Goal: Find specific page/section: Find specific page/section

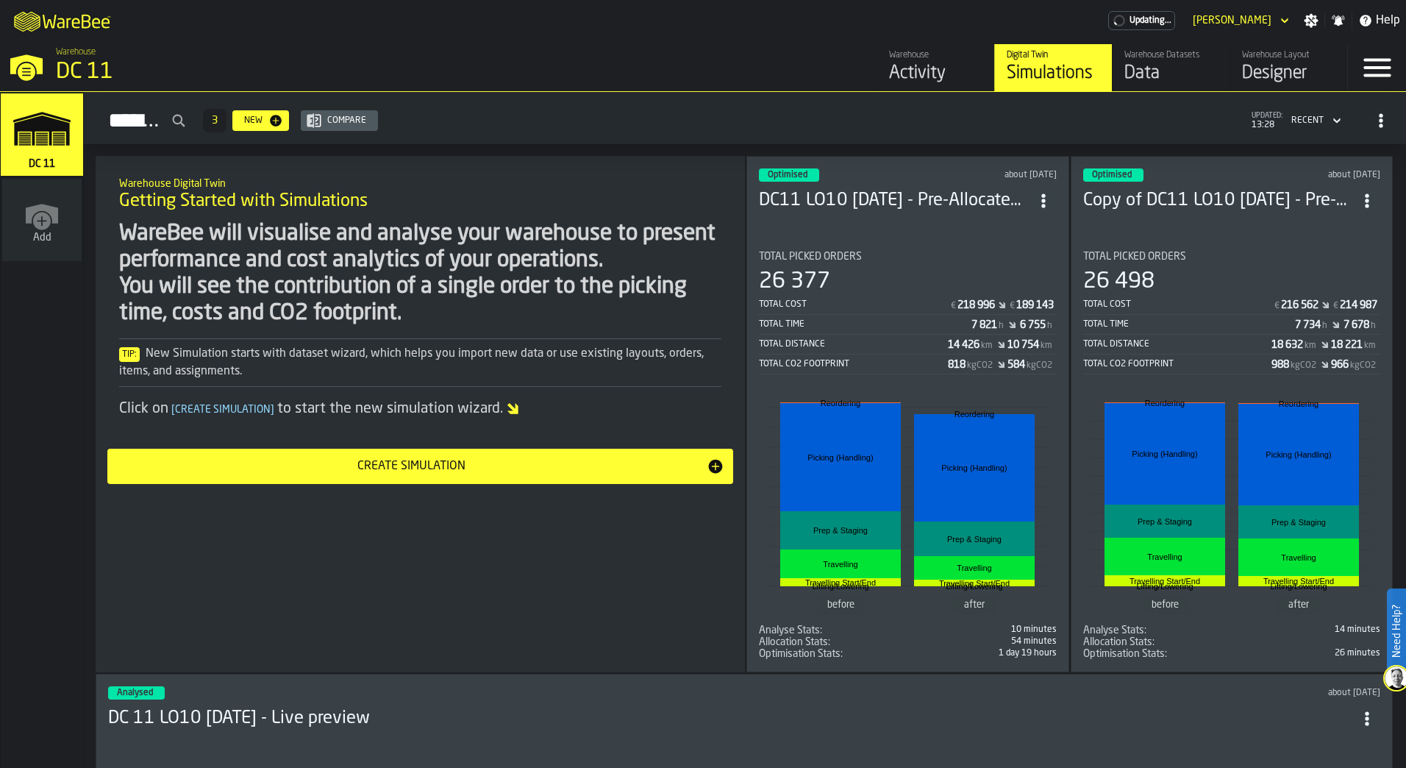
click at [1254, 73] on div "Designer" at bounding box center [1288, 74] width 93 height 24
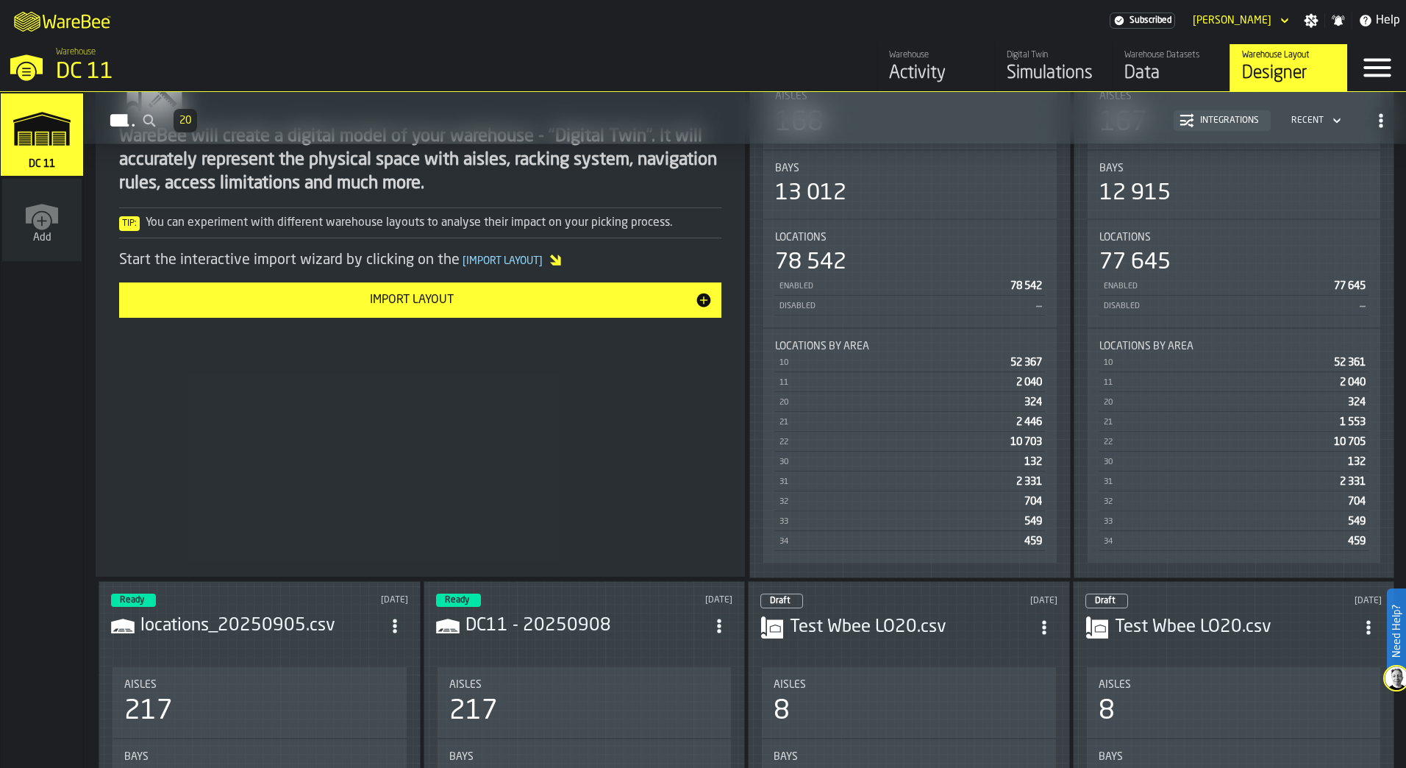
scroll to position [588, 0]
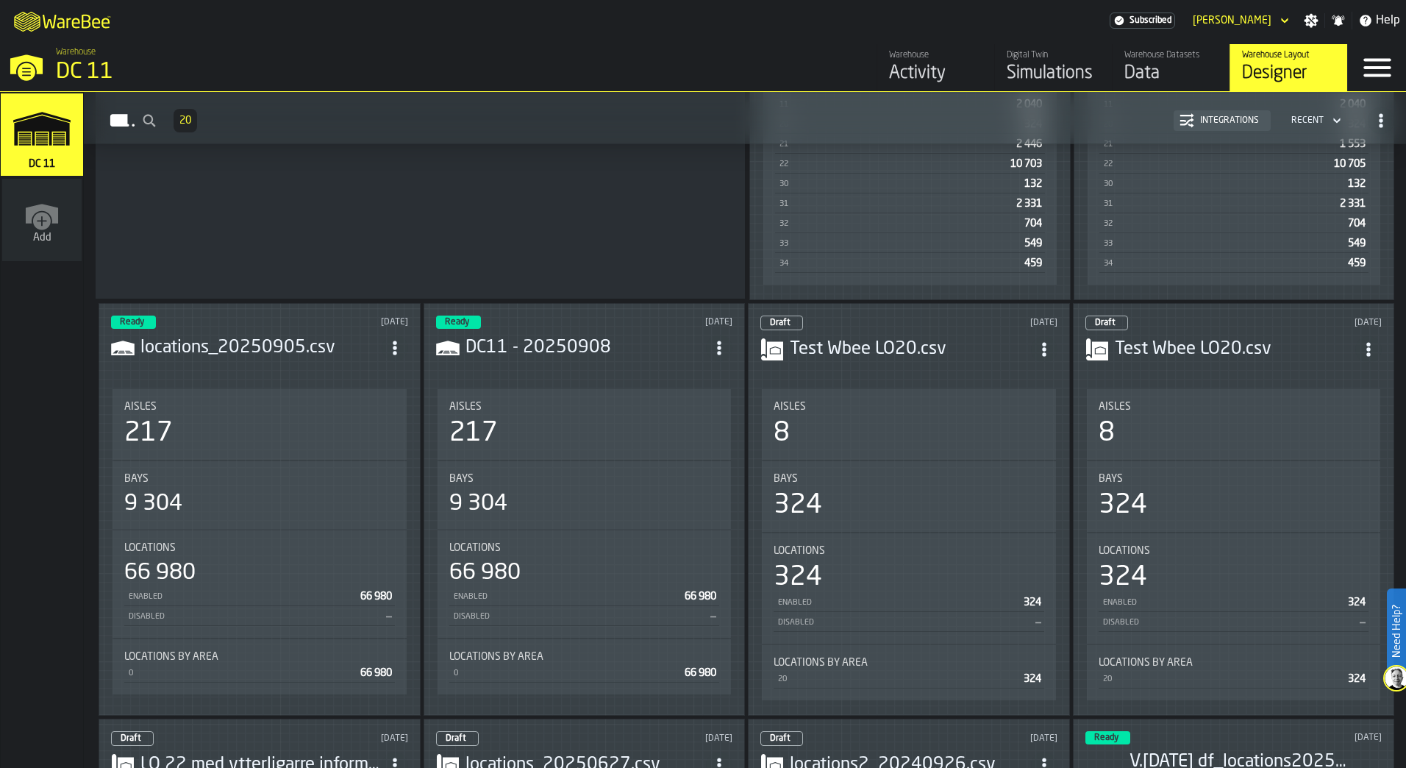
click at [210, 343] on h3 "locations_20250905.csv" at bounding box center [260, 348] width 241 height 24
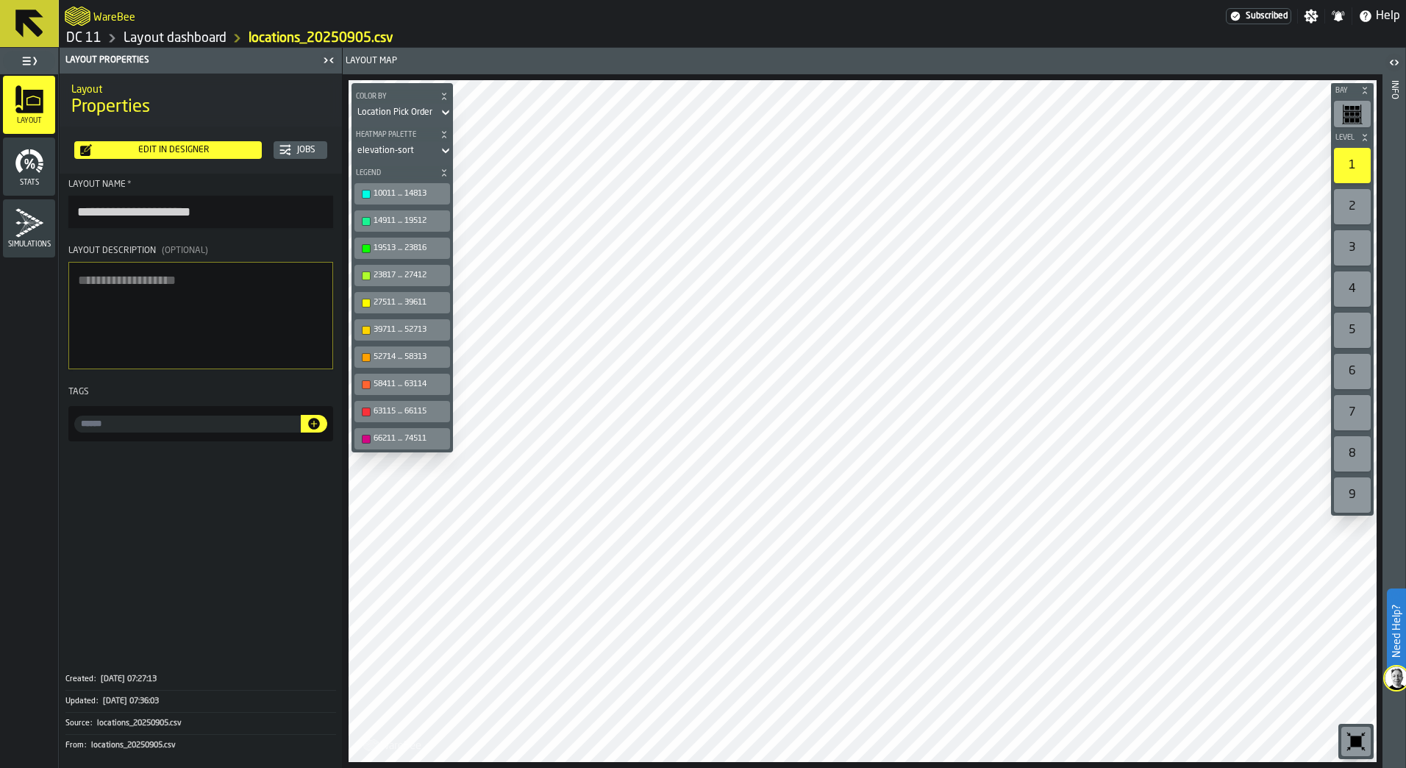
click at [926, 253] on div at bounding box center [863, 421] width 1028 height 682
click at [26, 27] on icon at bounding box center [29, 23] width 35 height 35
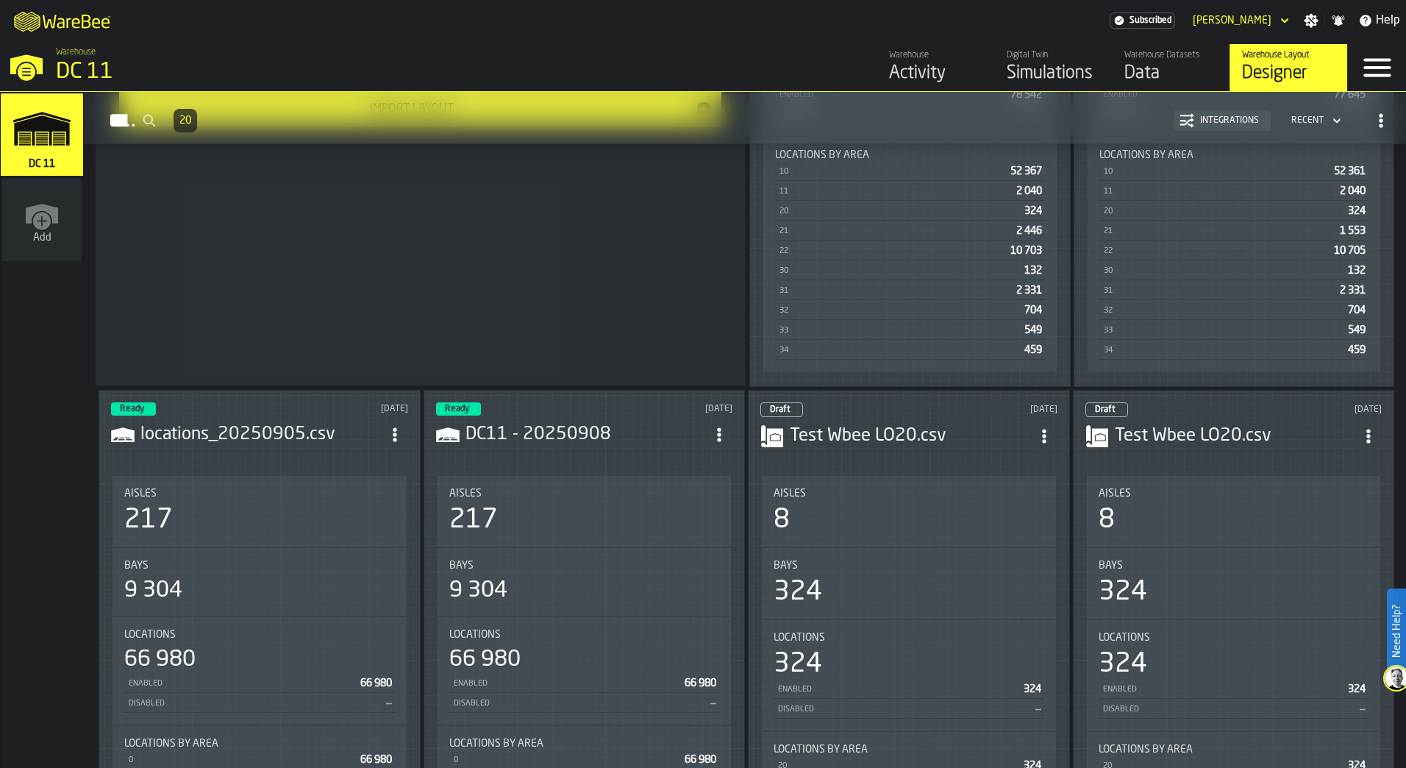
scroll to position [515, 0]
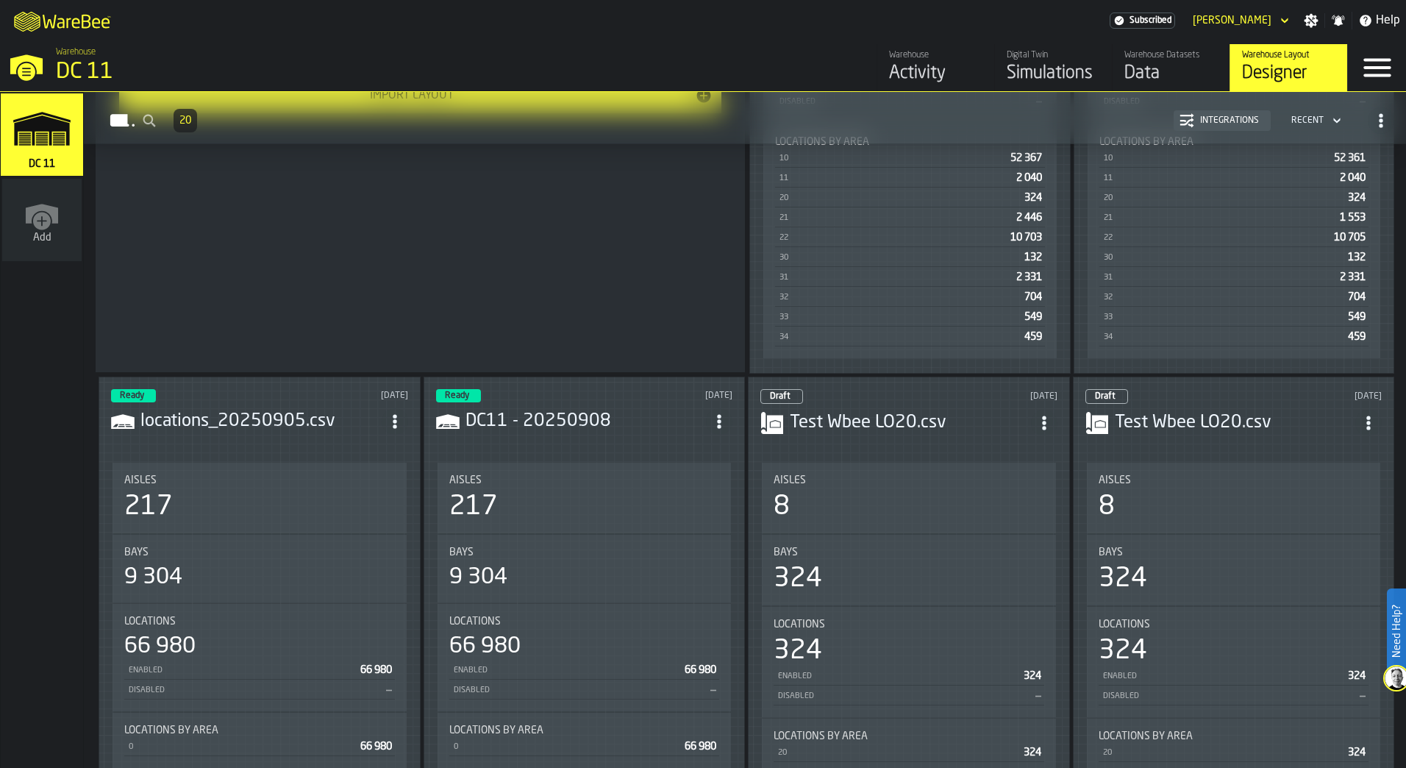
click at [913, 405] on header "Draft [DATE] Test Wbee LO20.csv" at bounding box center [908, 418] width 297 height 59
